Goal: Task Accomplishment & Management: Use online tool/utility

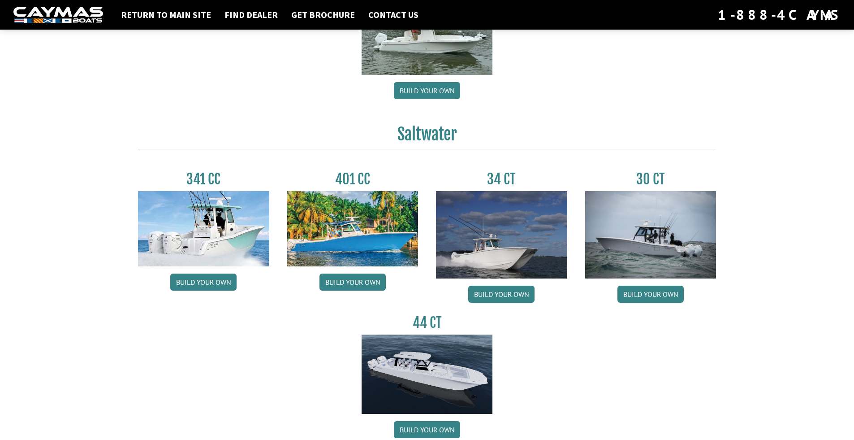
scroll to position [314, 0]
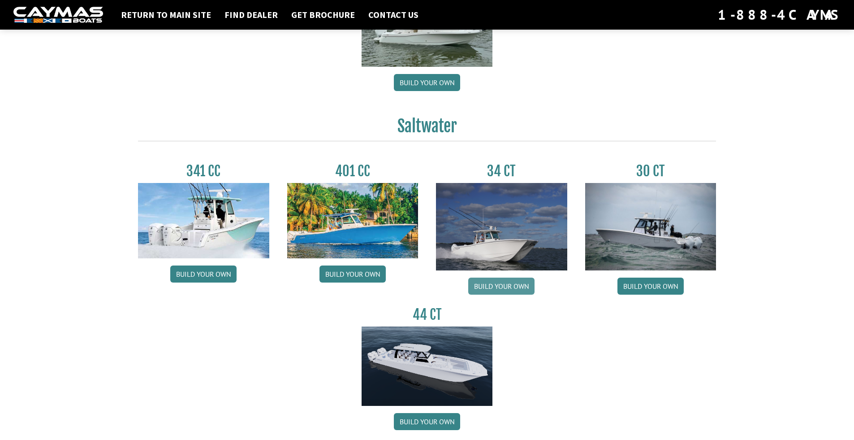
click at [491, 289] on link "Build your own" at bounding box center [501, 285] width 66 height 17
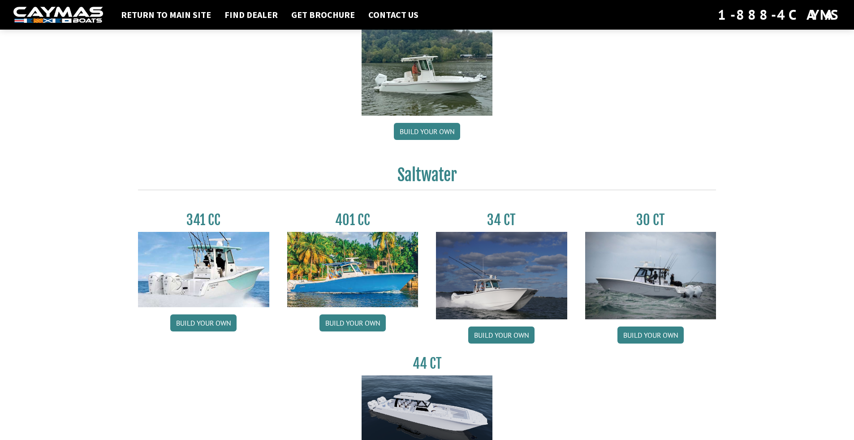
scroll to position [269, 0]
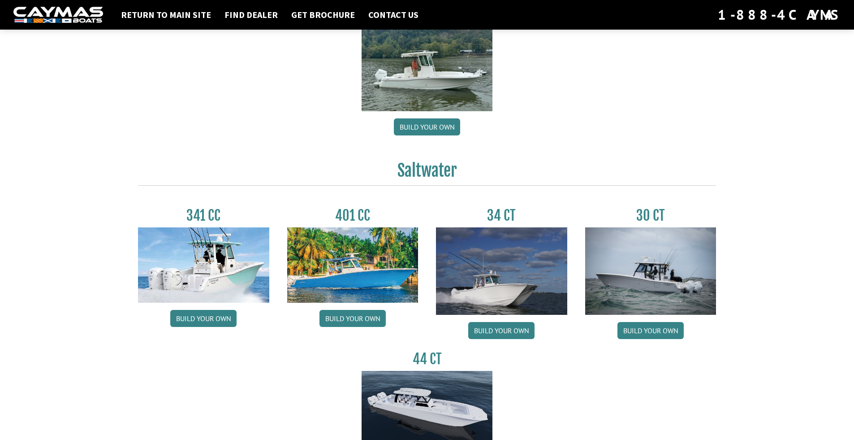
click at [500, 257] on img at bounding box center [501, 270] width 131 height 87
click at [520, 327] on link "Build your own" at bounding box center [501, 330] width 66 height 17
